Goal: Find specific fact: Find specific fact

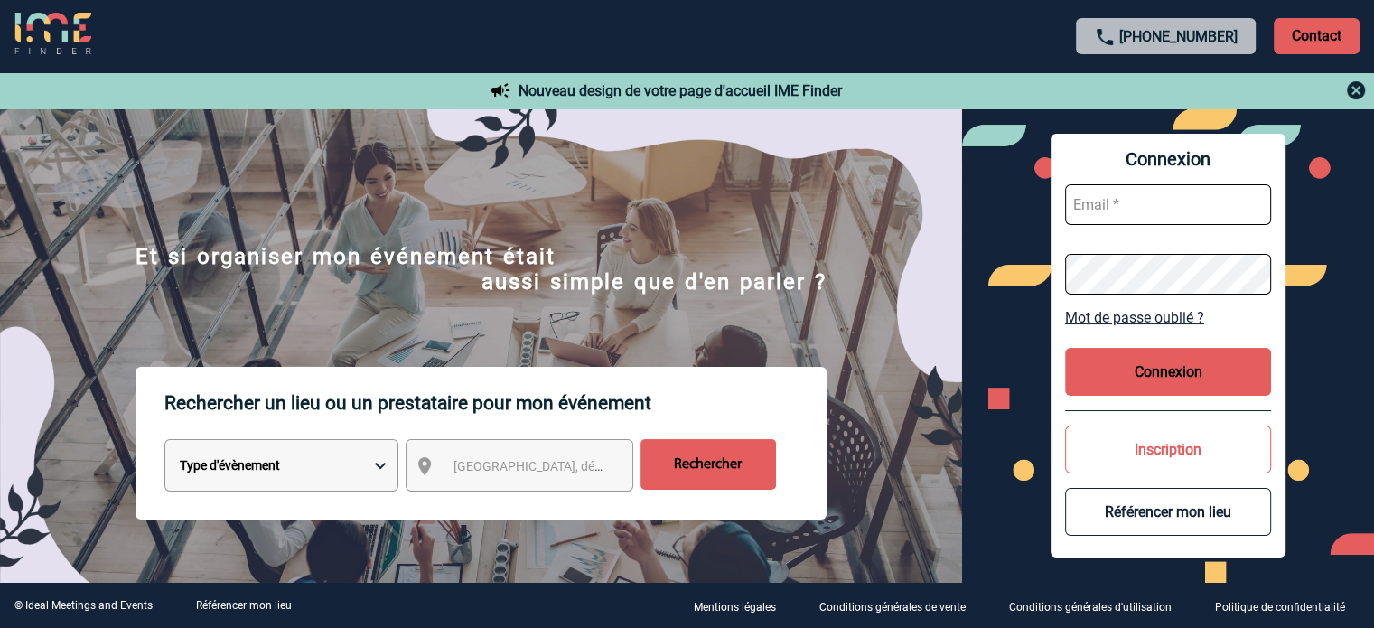
type input "[EMAIL_ADDRESS][DOMAIN_NAME]"
click at [1178, 380] on button "Connexion" at bounding box center [1168, 372] width 206 height 48
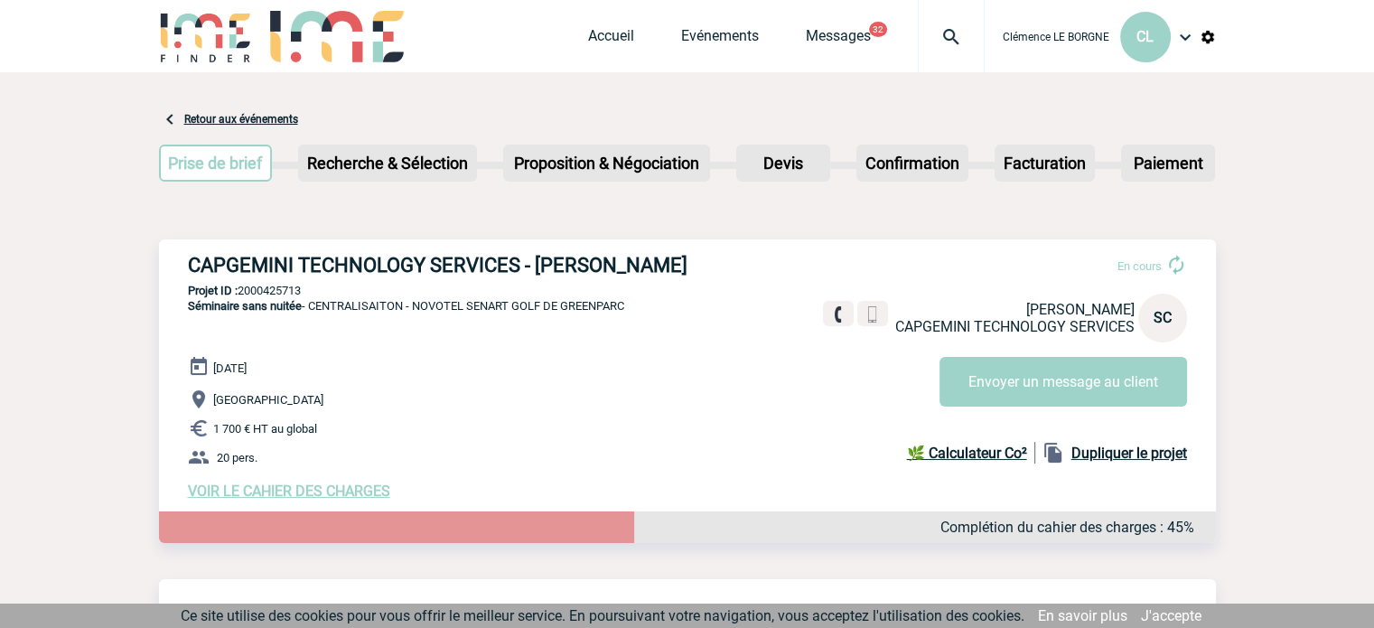
drag, startPoint x: 191, startPoint y: 265, endPoint x: 683, endPoint y: 271, distance: 492.5
click at [683, 271] on h3 "CAPGEMINI TECHNOLOGY SERVICES - Sandrine CUSEY" at bounding box center [459, 265] width 542 height 23
copy h3 "CAPGEMINI TECHNOLOGY SERVICES - Sandrine CUSEY"
click at [331, 288] on p "Projet ID : 2000425713" at bounding box center [687, 291] width 1057 height 14
drag, startPoint x: 277, startPoint y: 290, endPoint x: 239, endPoint y: 297, distance: 39.5
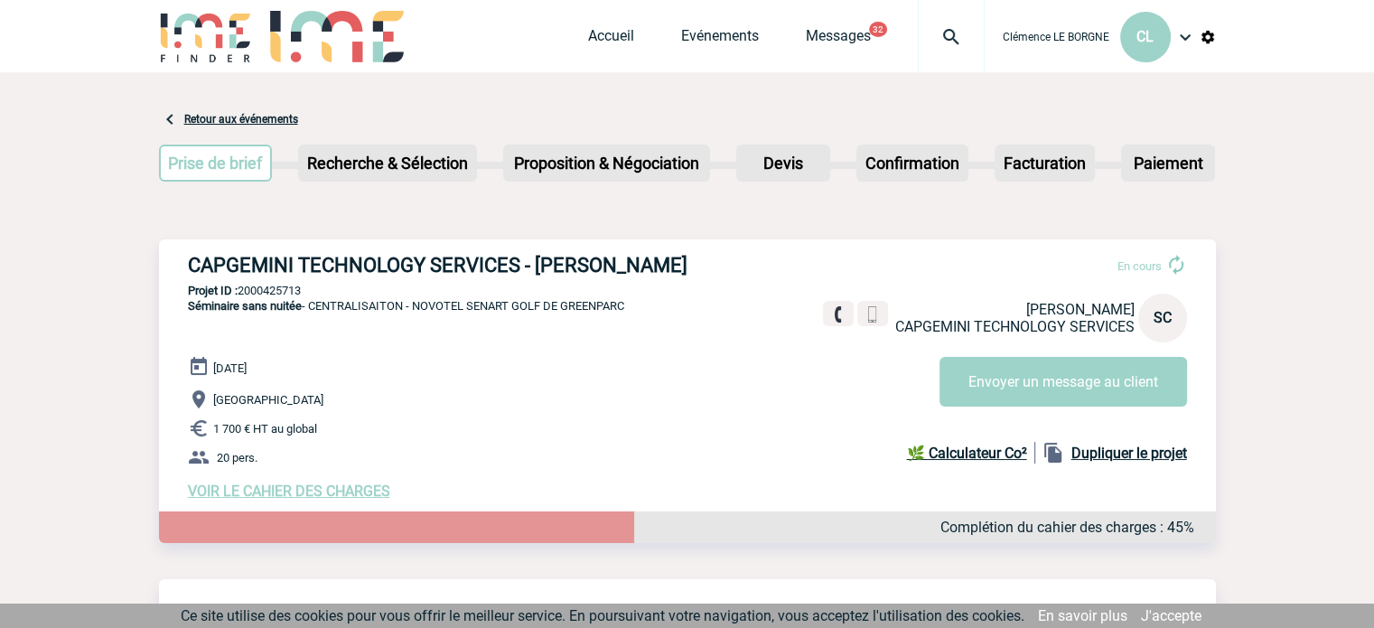
click at [239, 297] on p "Projet ID : 2000425713" at bounding box center [687, 291] width 1057 height 14
copy p "2000425713"
